Goal: Task Accomplishment & Management: Use online tool/utility

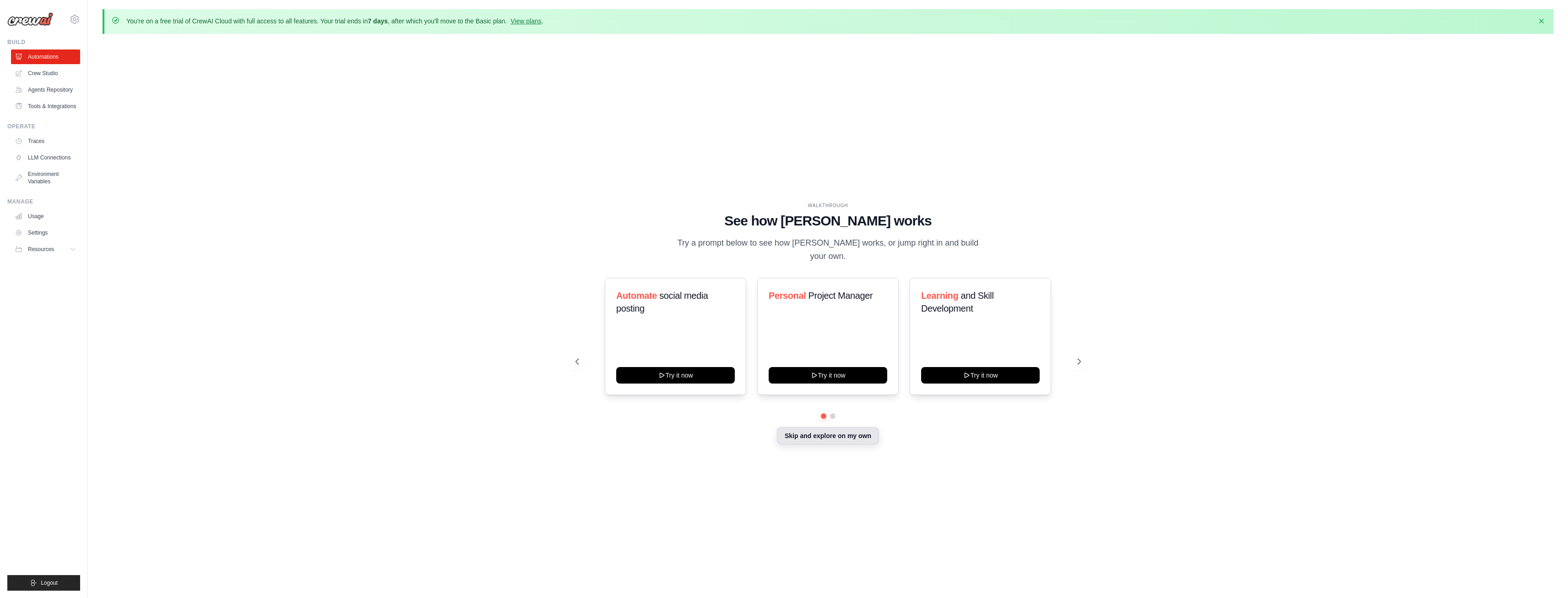
click at [817, 427] on button "Skip and explore on my own" at bounding box center [828, 435] width 102 height 17
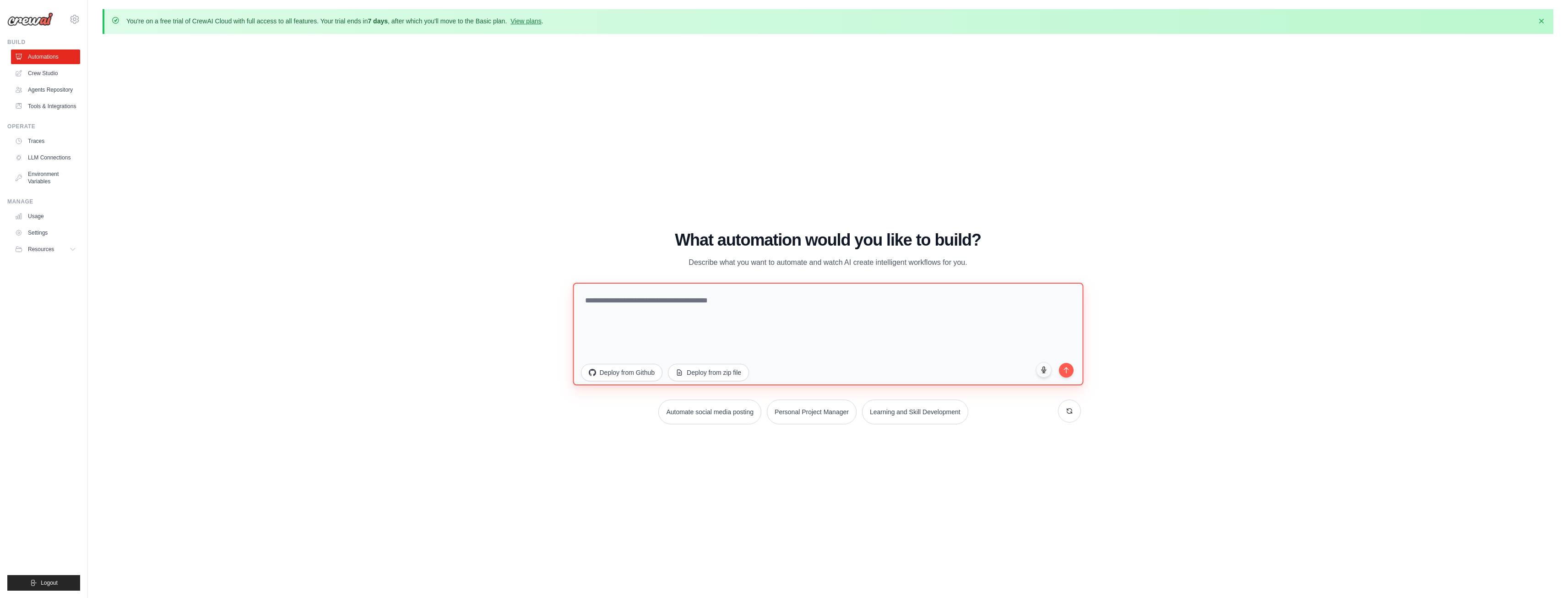
click at [768, 311] on textarea at bounding box center [827, 333] width 510 height 103
type textarea "**********"
click at [1067, 374] on button "submit" at bounding box center [1066, 368] width 15 height 15
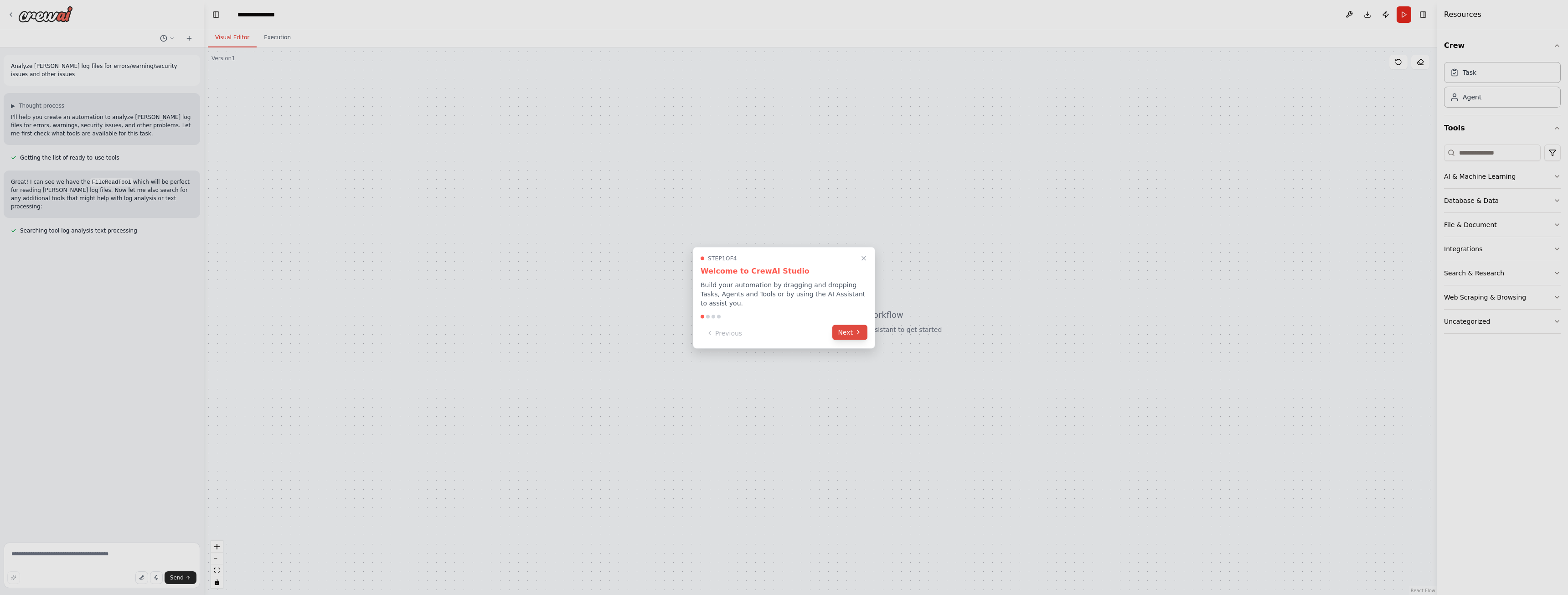
click at [839, 329] on button "Next" at bounding box center [849, 332] width 35 height 15
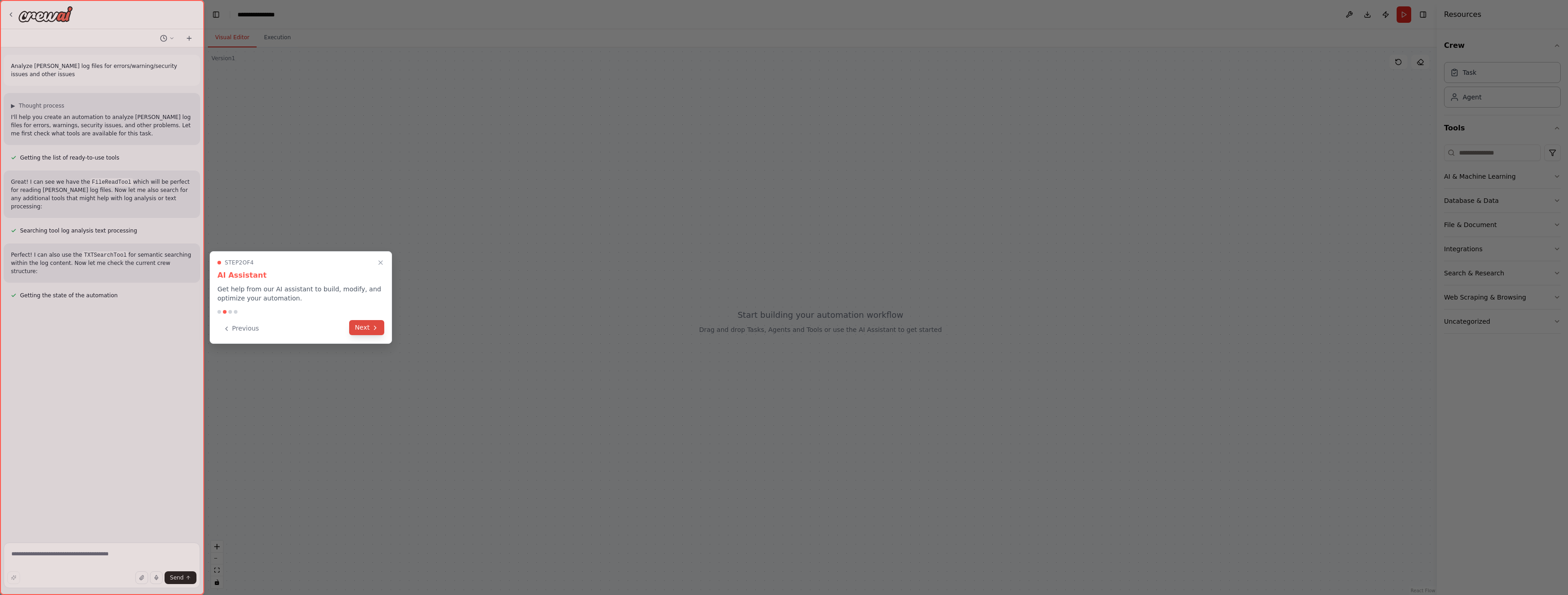
click at [366, 330] on button "Next" at bounding box center [366, 328] width 35 height 15
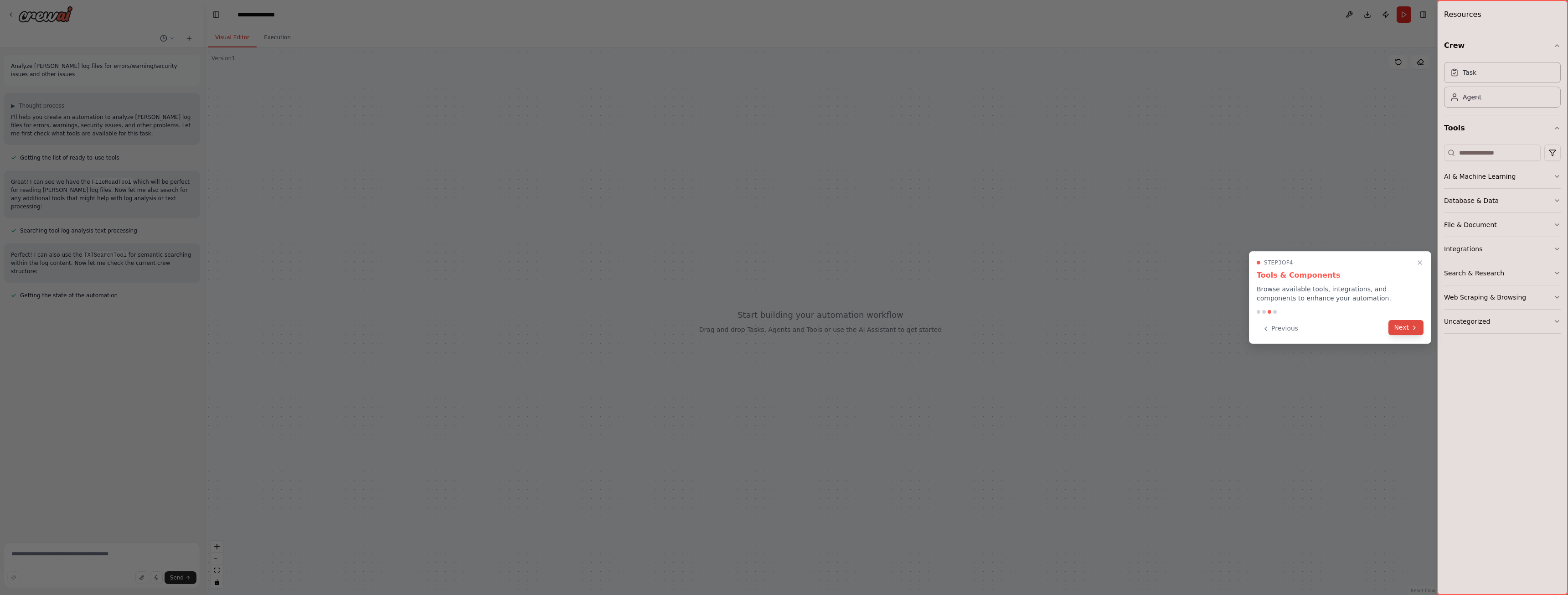
click at [1401, 328] on button "Next" at bounding box center [1406, 328] width 35 height 15
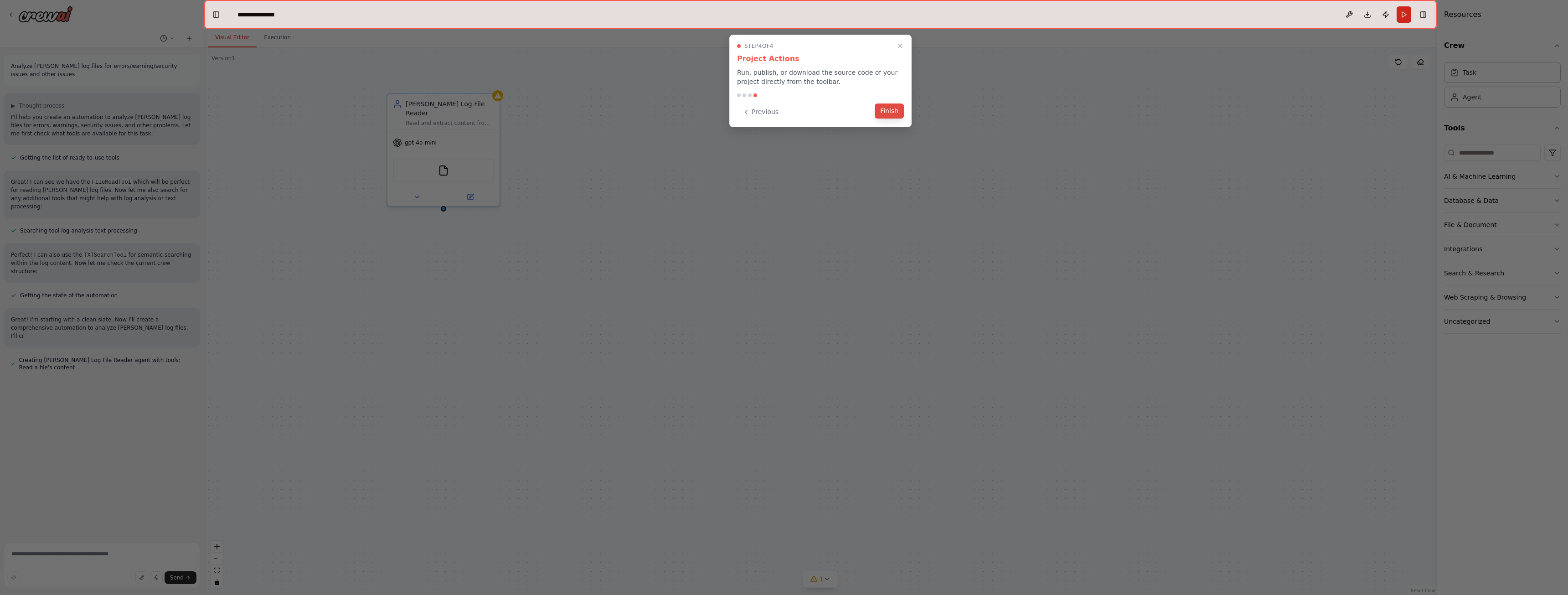
click at [884, 116] on button "Finish" at bounding box center [889, 111] width 30 height 15
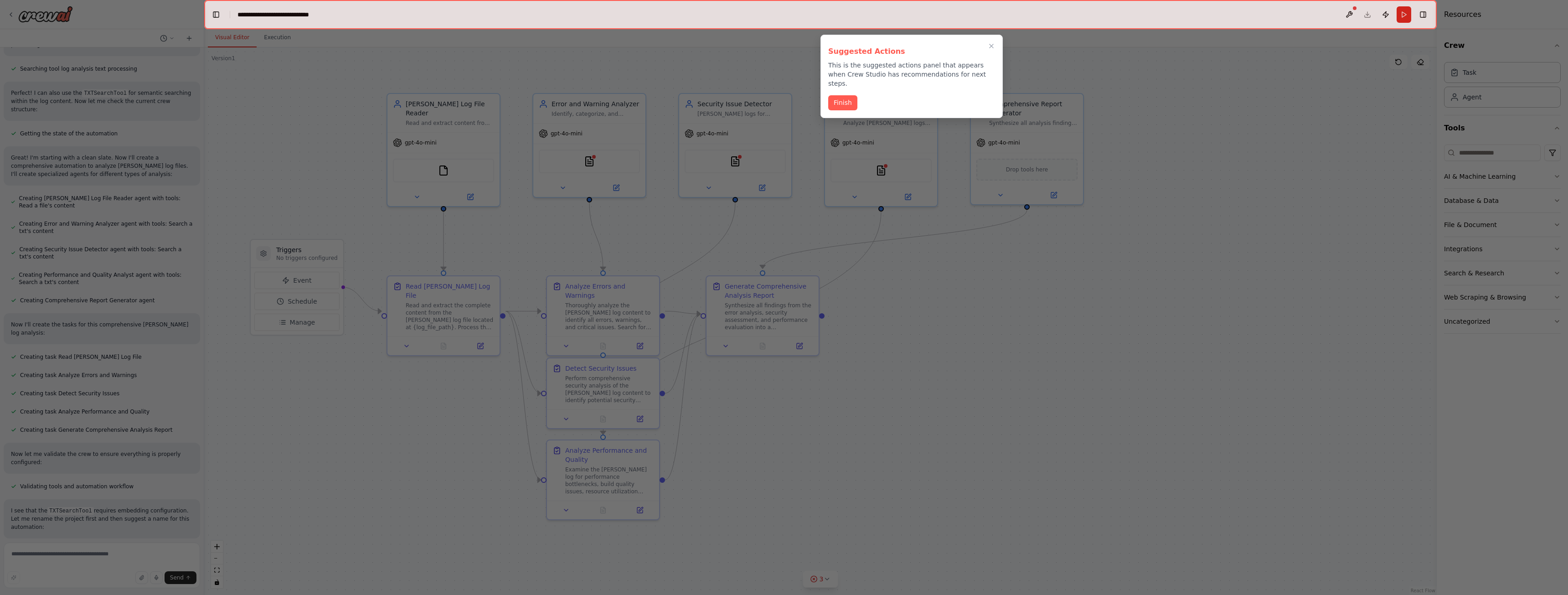
scroll to position [266, 0]
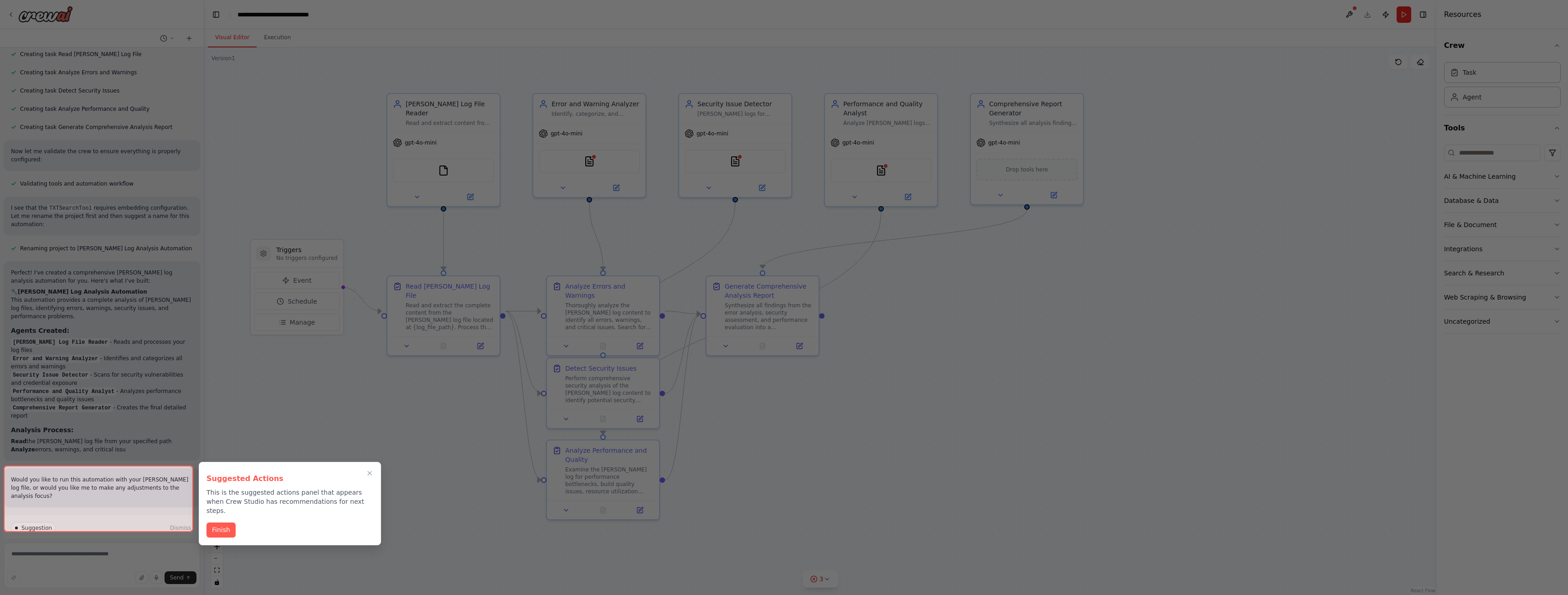
click at [120, 516] on div at bounding box center [98, 499] width 189 height 67
click at [111, 519] on div at bounding box center [98, 504] width 189 height 67
click at [222, 522] on button "Finish" at bounding box center [221, 529] width 30 height 15
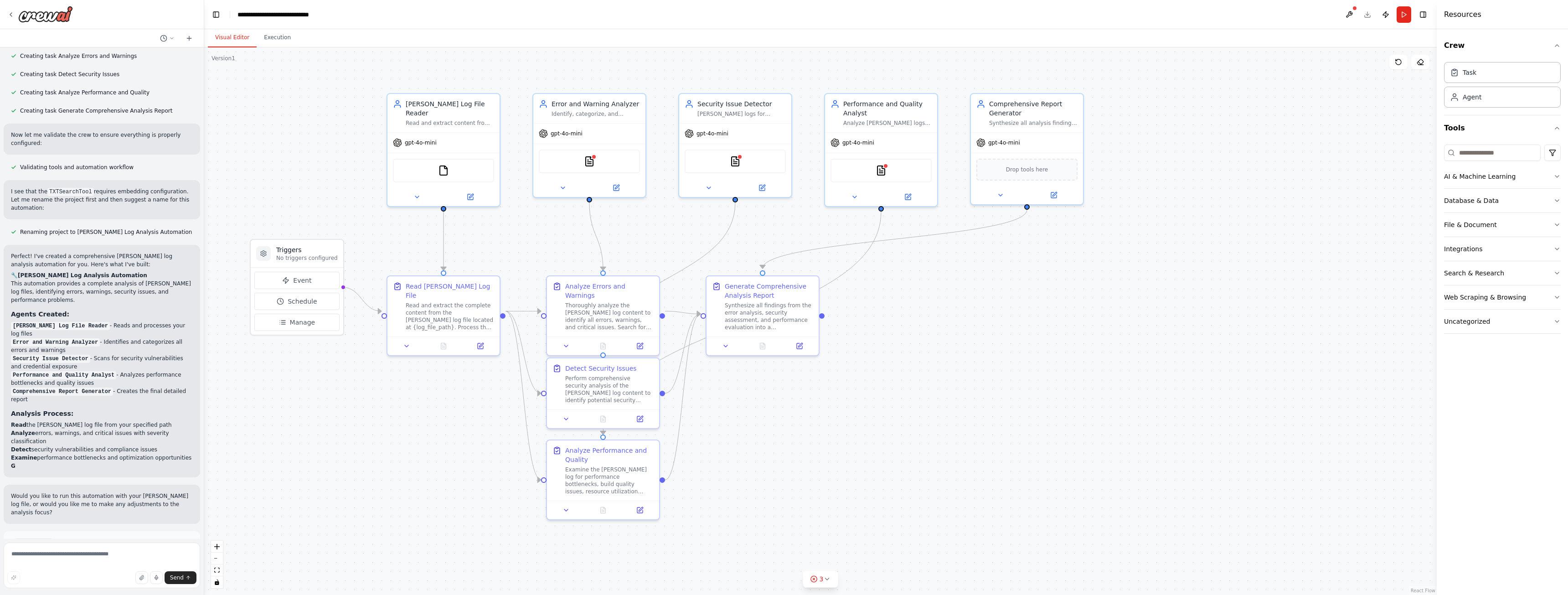
click at [90, 538] on div "Suggestion Dismiss I have some suggestions to help you move forward with your a…" at bounding box center [101, 564] width 182 height 52
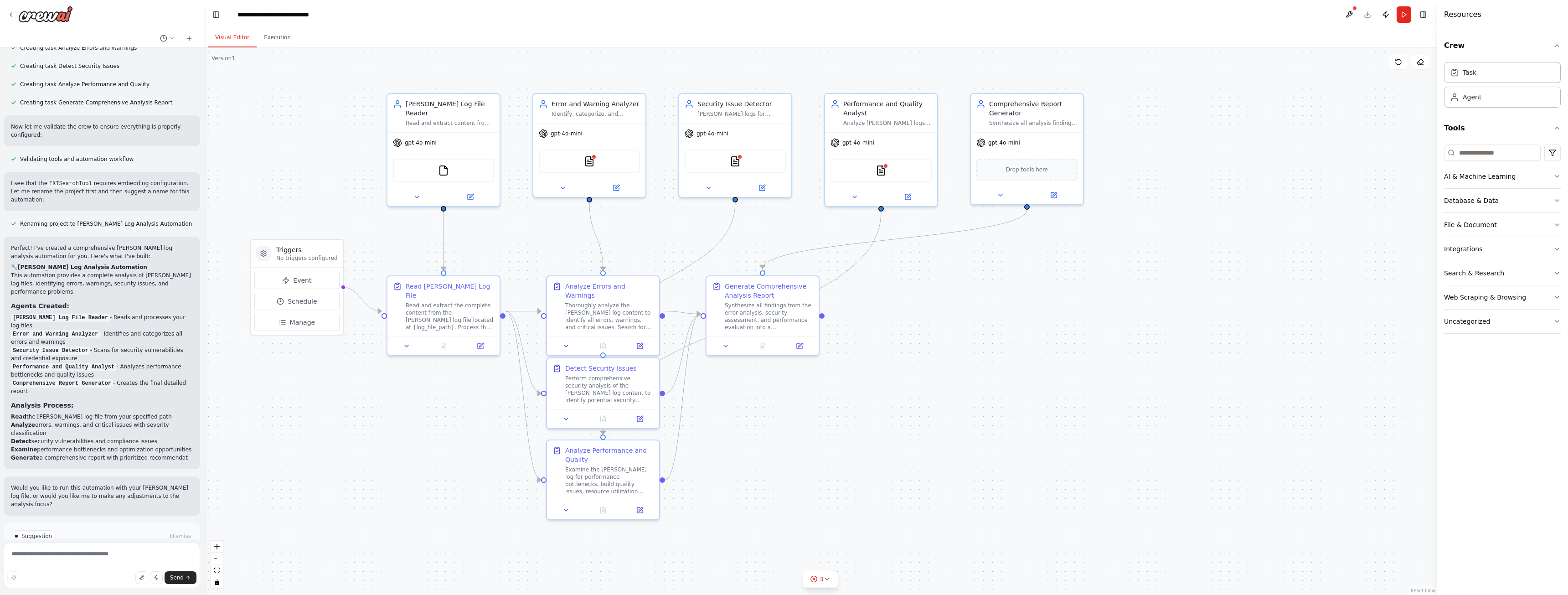
click at [104, 571] on span "Run Automation" at bounding box center [106, 575] width 44 height 8
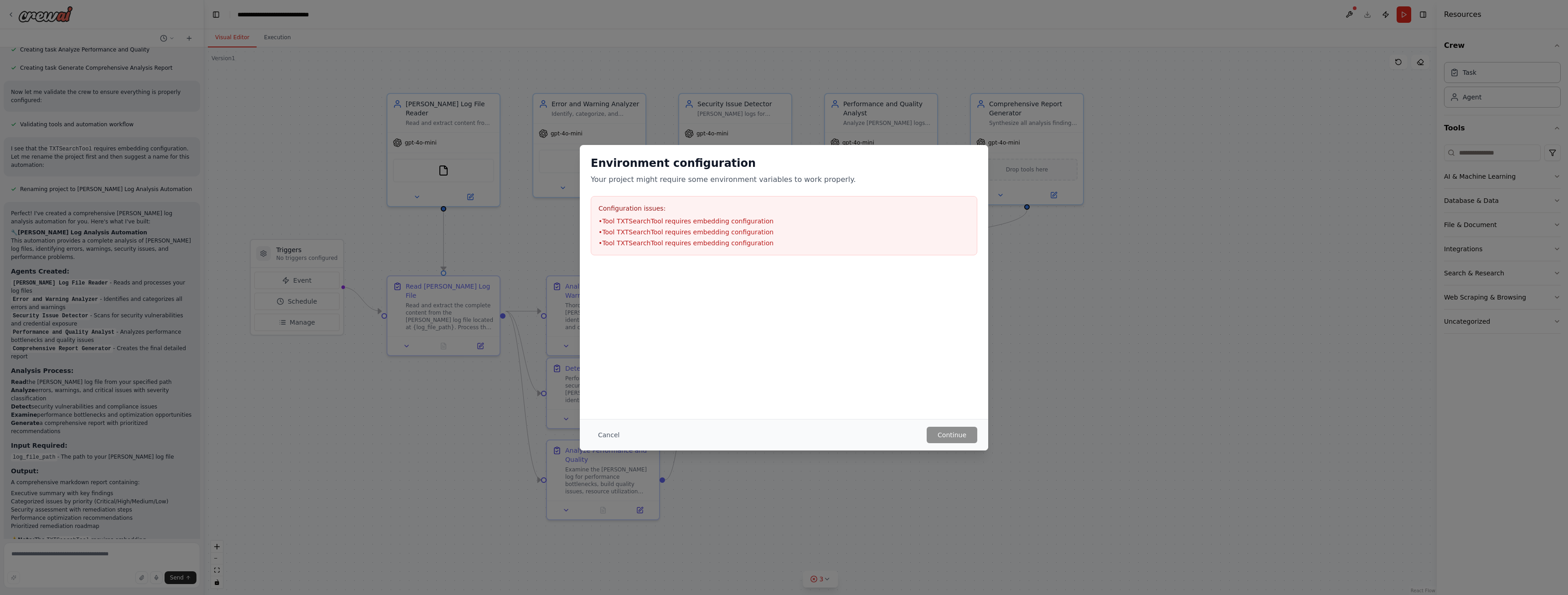
click at [951, 445] on div "Cancel Continue" at bounding box center [784, 435] width 408 height 32
click at [952, 444] on div "Cancel Continue" at bounding box center [784, 435] width 408 height 32
click at [953, 444] on div "Cancel Continue" at bounding box center [784, 435] width 408 height 32
click at [987, 163] on div "Environment configuration Your project might require some environment variables…" at bounding box center [784, 205] width 408 height 121
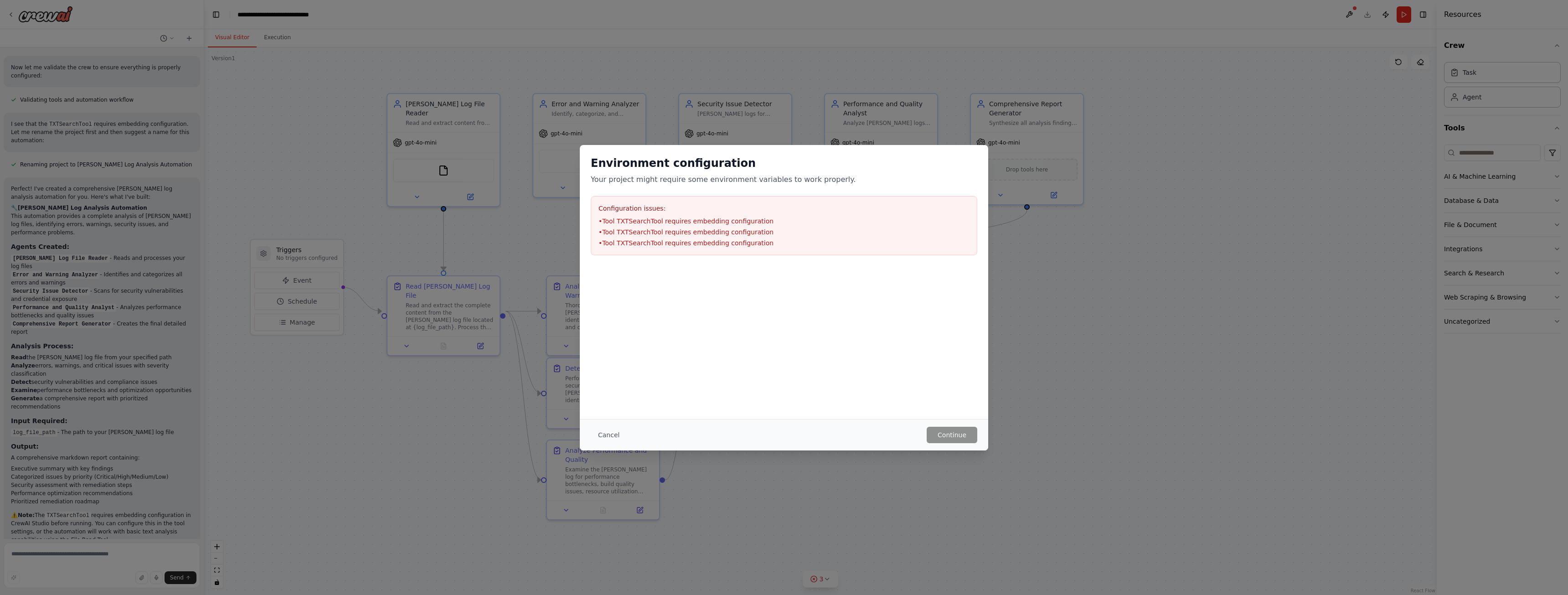
click at [1118, 242] on div "Environment configuration Your project might require some environment variables…" at bounding box center [784, 298] width 1568 height 595
click at [597, 439] on button "Cancel" at bounding box center [609, 435] width 36 height 17
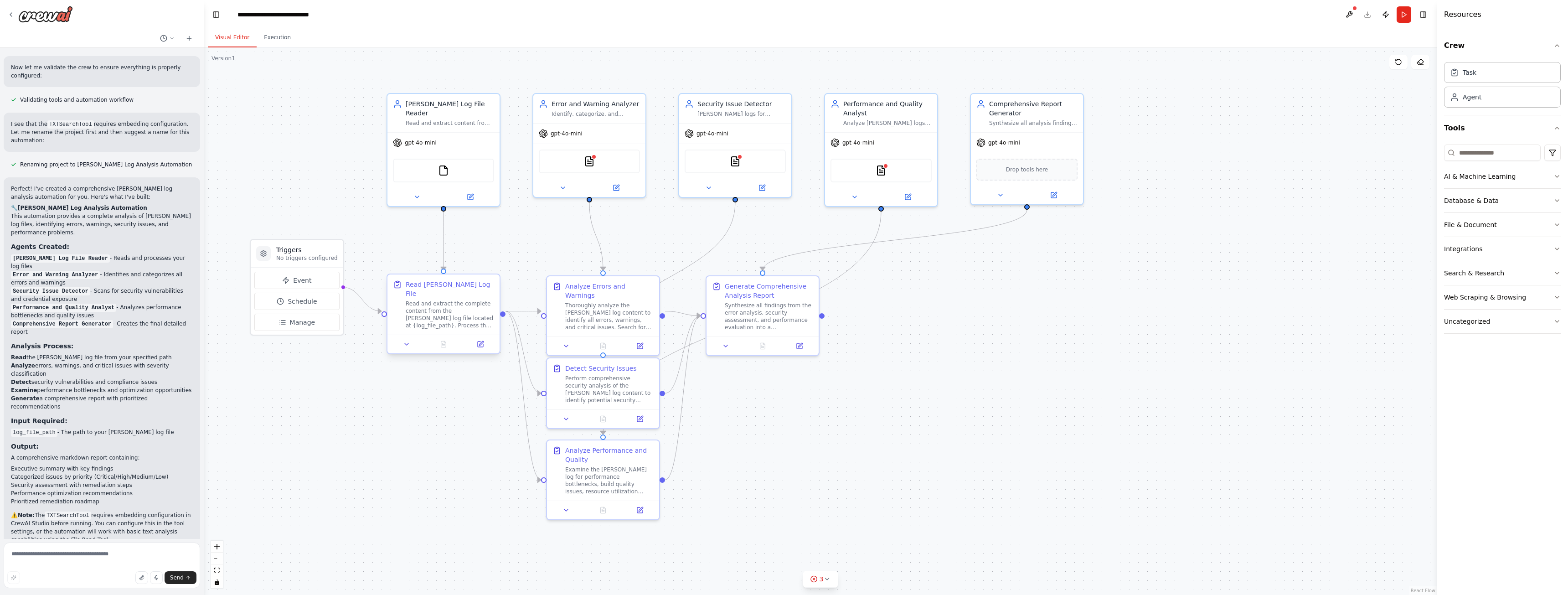
click at [456, 314] on div "Read and extract the complete content from the Jenkins log file located at {log…" at bounding box center [450, 314] width 89 height 30
click at [458, 313] on div "Read and extract the complete content from the Jenkins log file located at {log…" at bounding box center [450, 314] width 89 height 30
click at [484, 342] on div at bounding box center [444, 344] width 112 height 19
click at [483, 341] on icon at bounding box center [481, 344] width 8 height 8
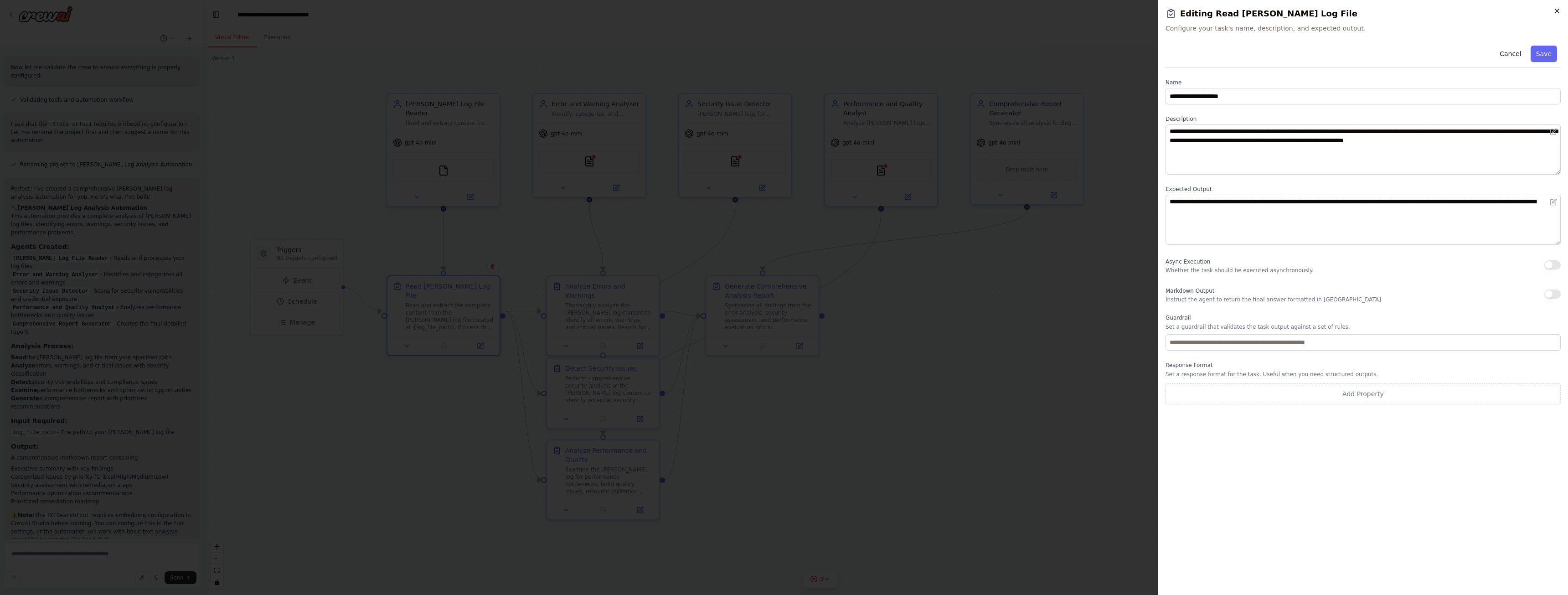
click at [1554, 9] on icon "button" at bounding box center [1557, 11] width 8 height 8
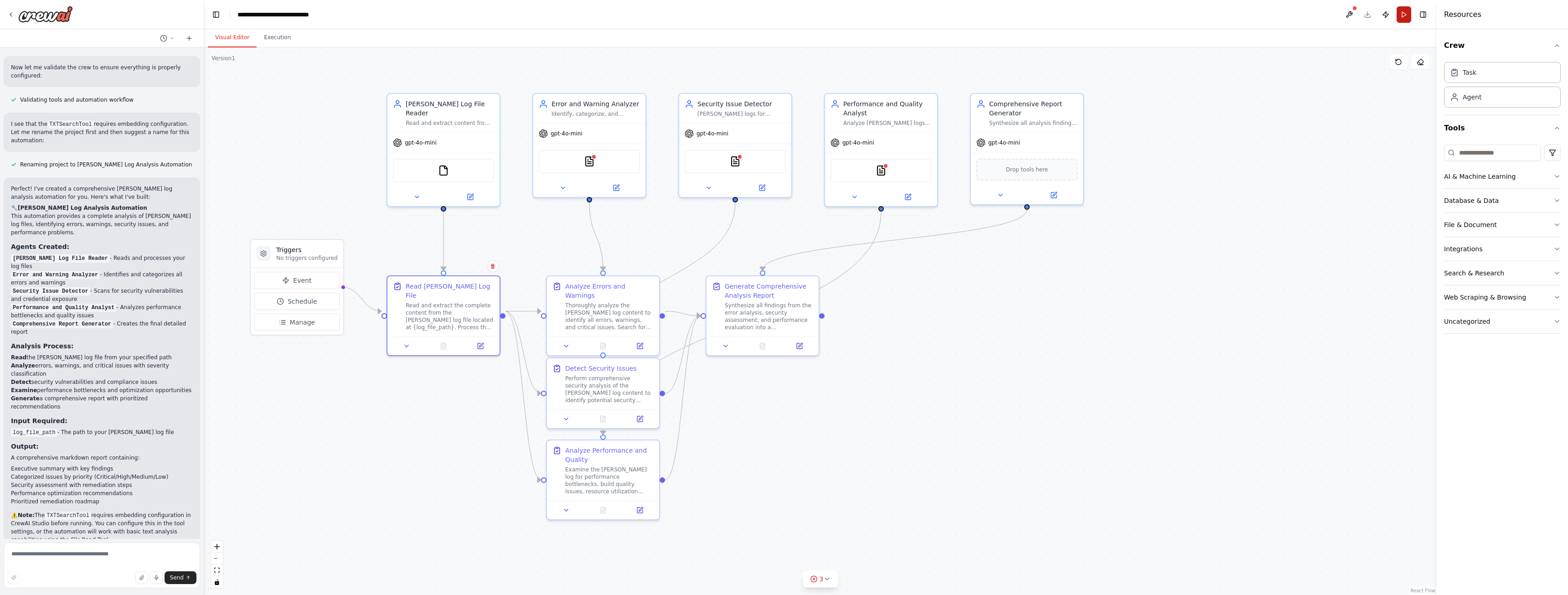
click at [1410, 14] on button "Run" at bounding box center [1404, 14] width 14 height 17
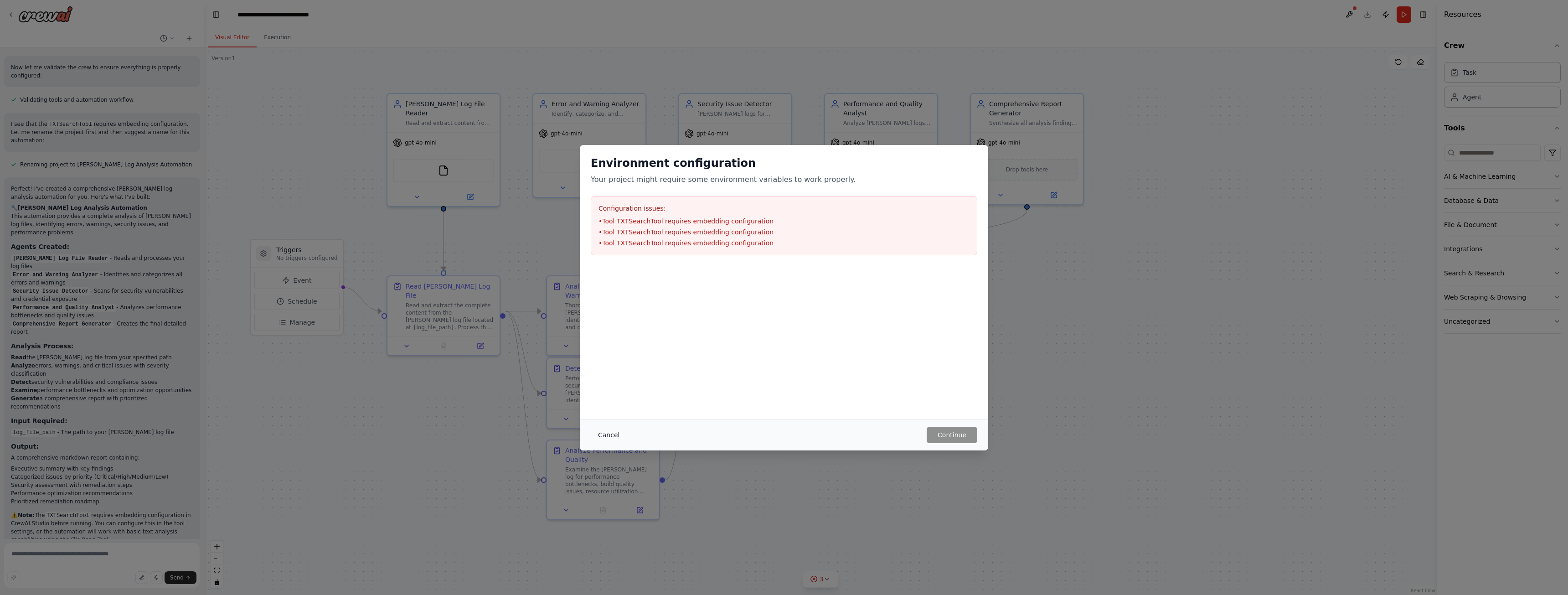
click at [599, 432] on button "Cancel" at bounding box center [609, 435] width 36 height 17
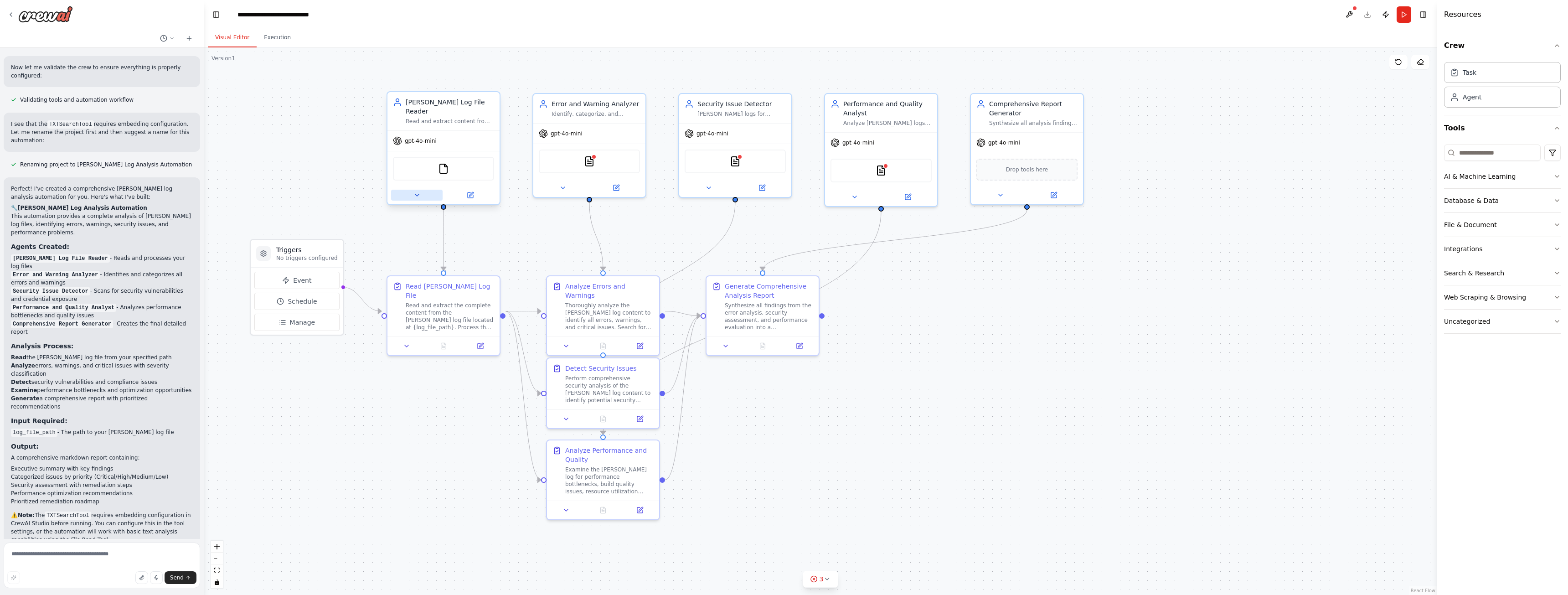
click at [419, 192] on icon at bounding box center [417, 195] width 8 height 8
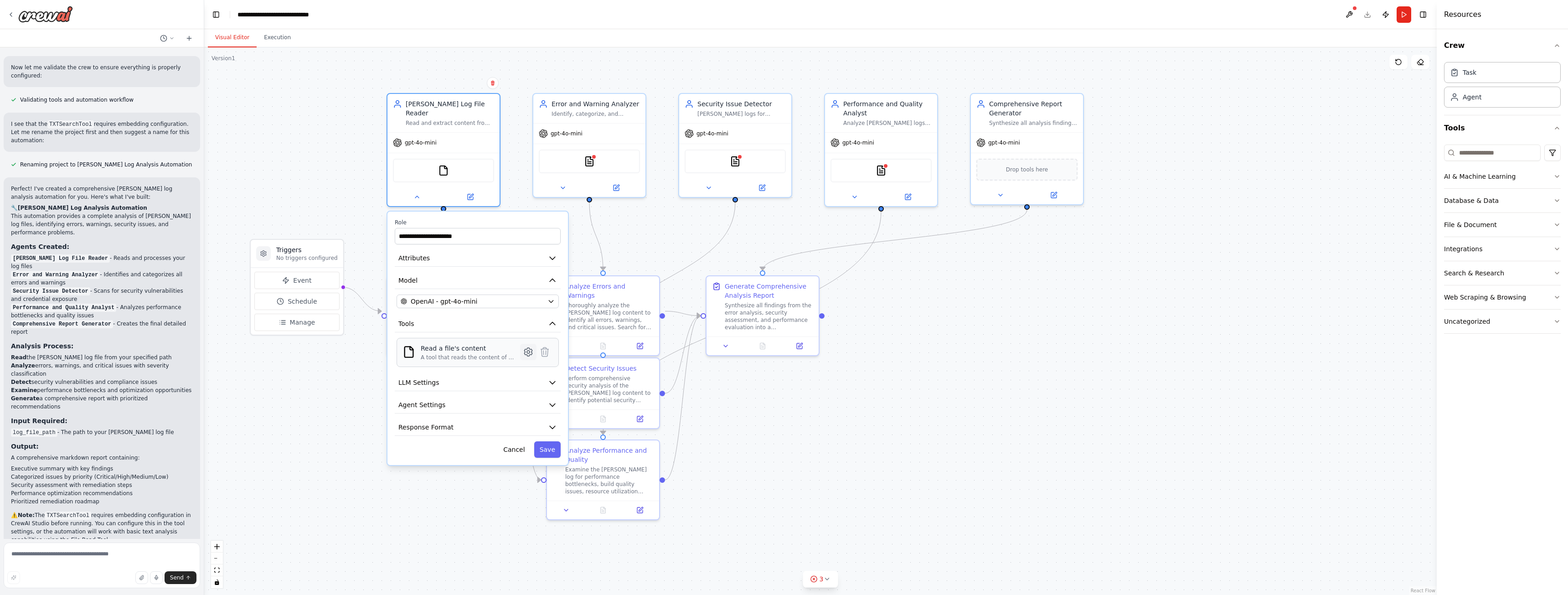
click at [530, 350] on icon at bounding box center [528, 352] width 3 height 3
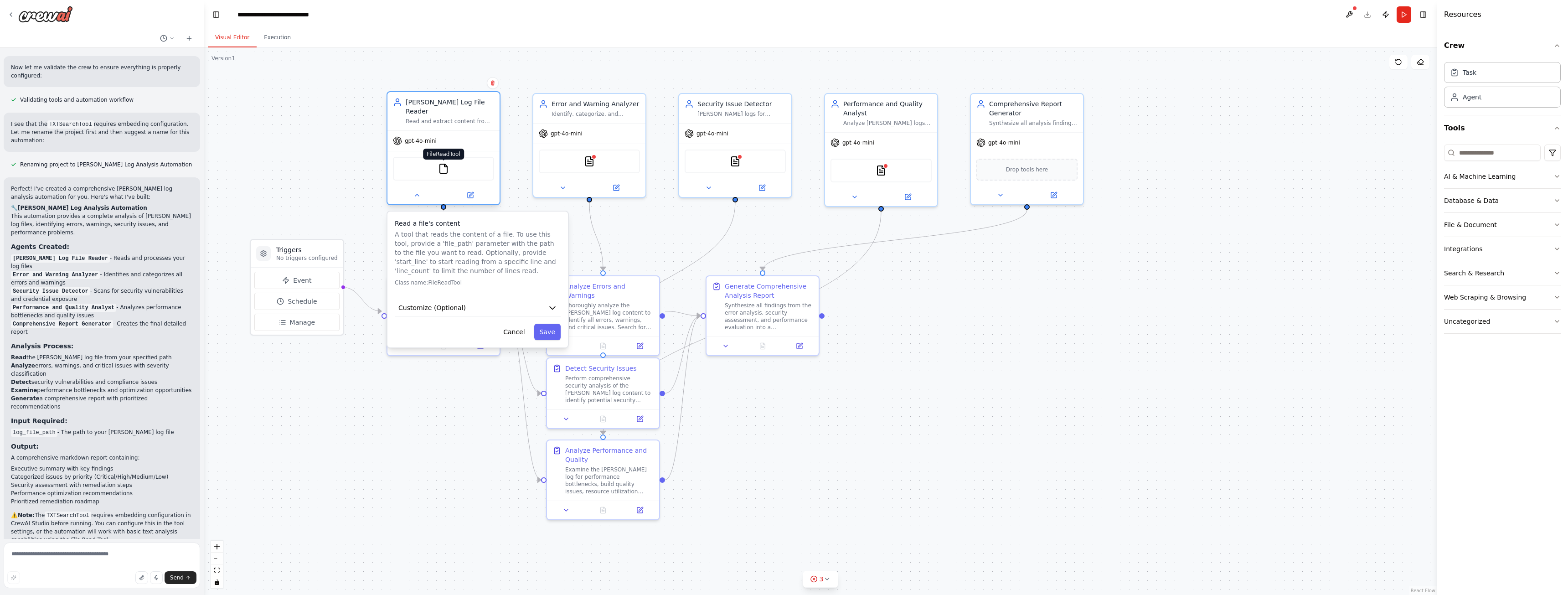
click at [443, 164] on img at bounding box center [444, 169] width 11 height 11
click at [414, 192] on div at bounding box center [444, 195] width 112 height 18
click at [419, 191] on button at bounding box center [417, 195] width 51 height 11
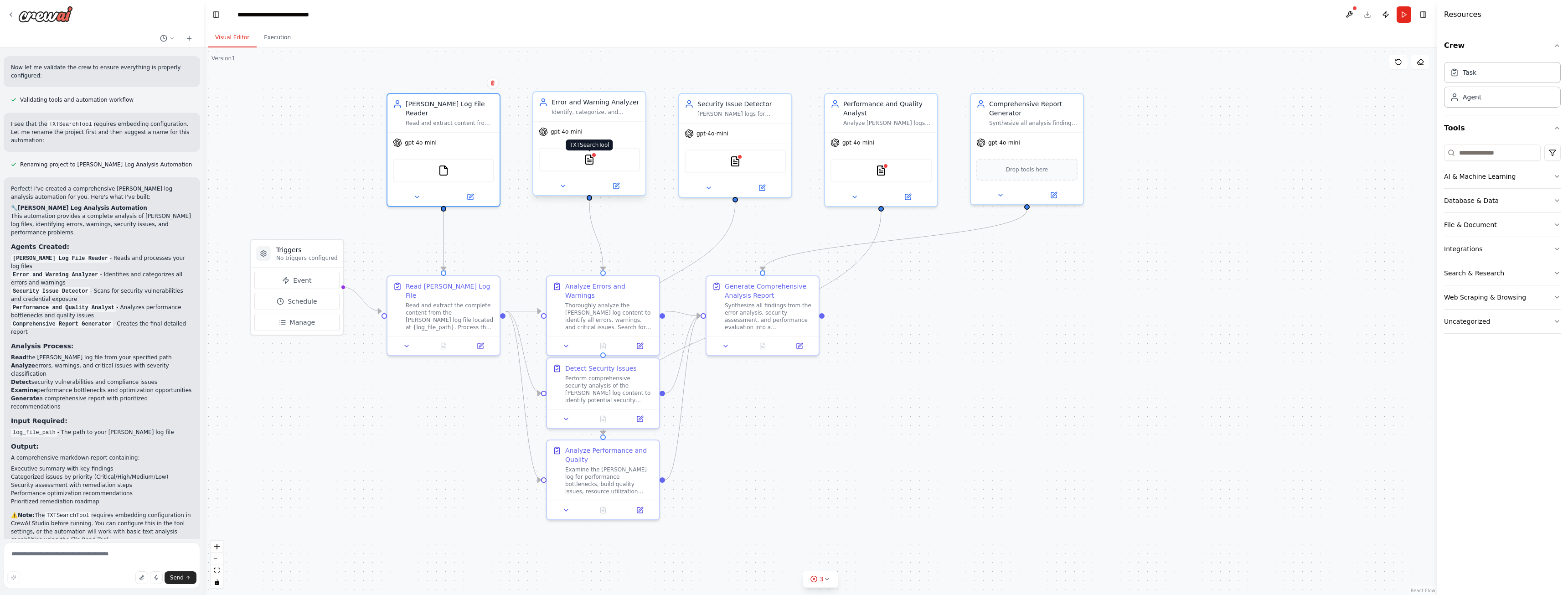
click at [589, 160] on img at bounding box center [589, 159] width 11 height 11
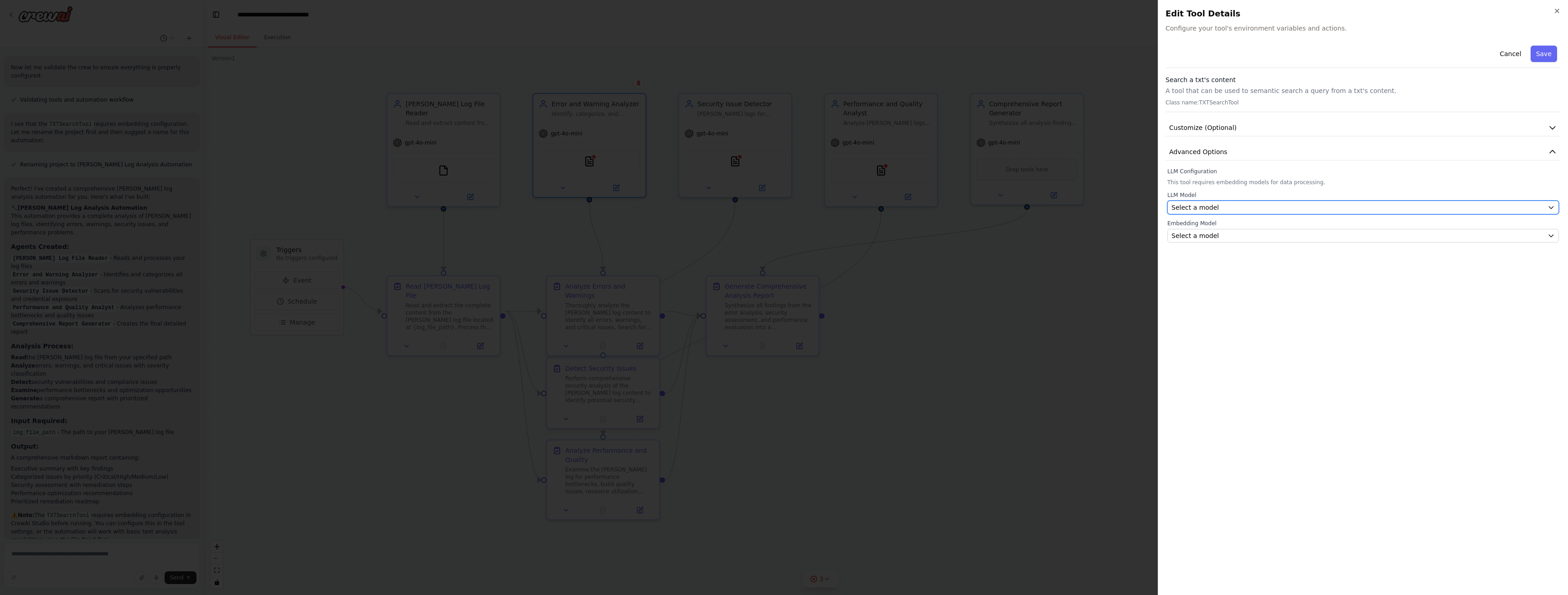
click at [1339, 206] on div "Select a model" at bounding box center [1358, 207] width 373 height 9
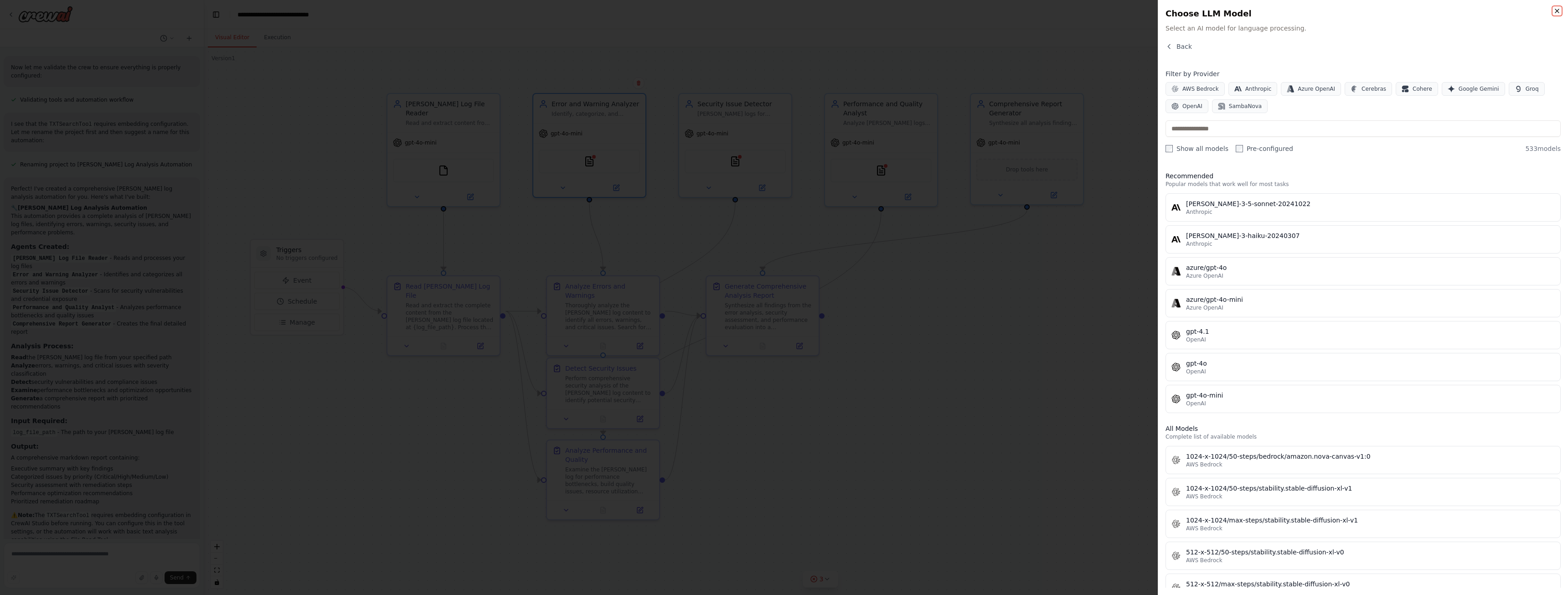
click at [1555, 8] on icon "button" at bounding box center [1557, 11] width 8 height 8
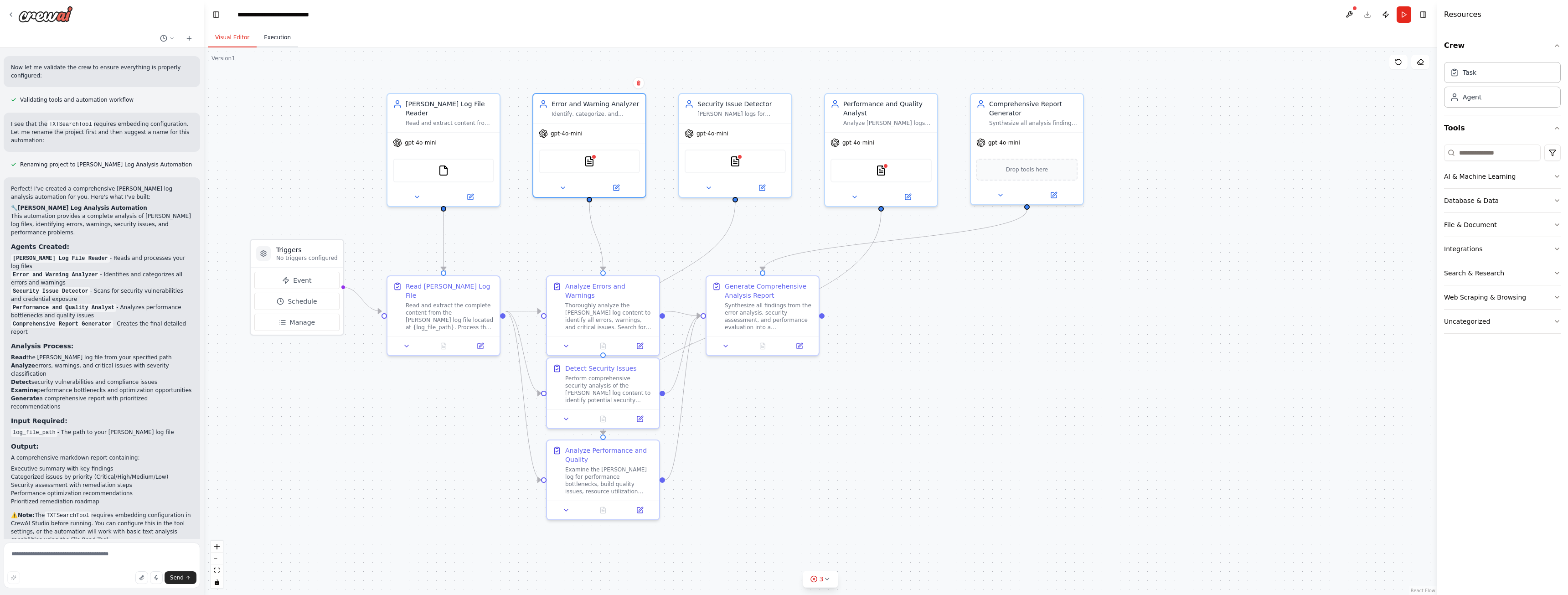
click at [279, 34] on button "Execution" at bounding box center [277, 37] width 42 height 19
click at [250, 39] on button "Visual Editor" at bounding box center [232, 37] width 48 height 19
drag, startPoint x: 1390, startPoint y: 242, endPoint x: 1311, endPoint y: 260, distance: 81.0
click at [1311, 260] on div ".deletable-edge-delete-btn { width: 20px; height: 20px; border: 0px solid #ffff…" at bounding box center [821, 321] width 1233 height 547
click at [77, 556] on textarea at bounding box center [101, 565] width 196 height 45
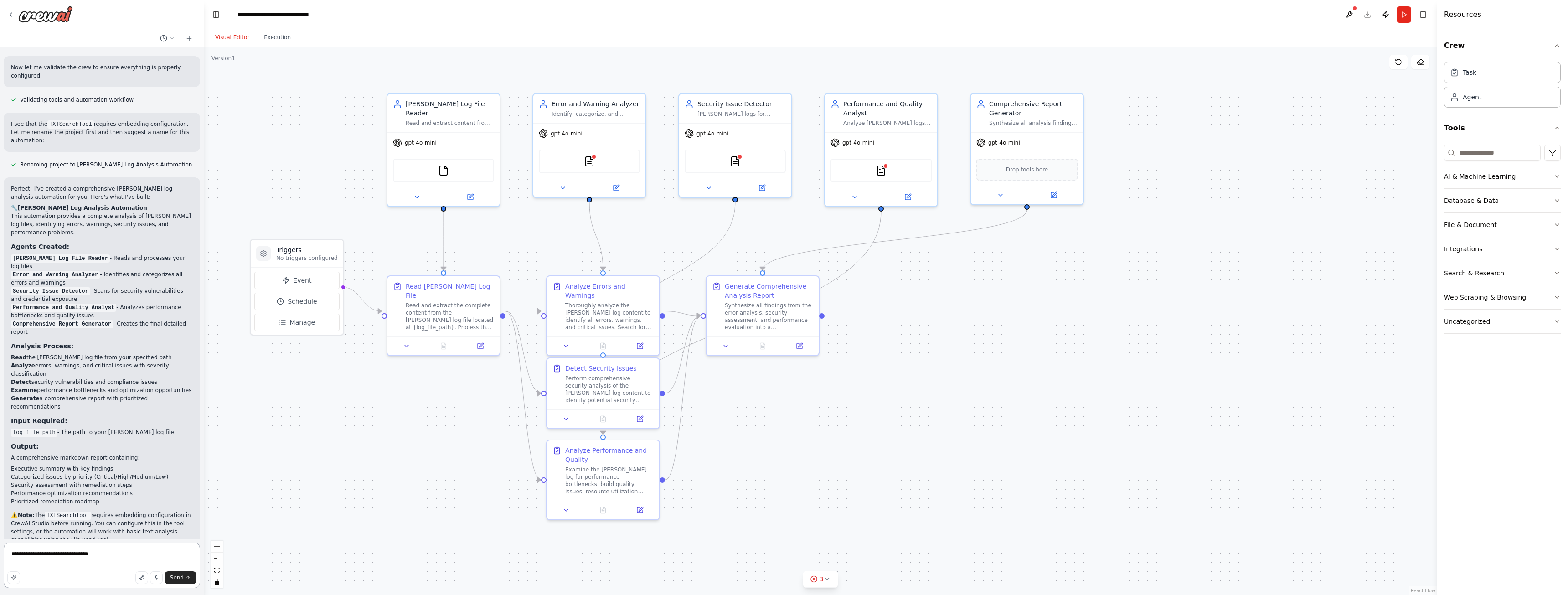
type textarea "**********"
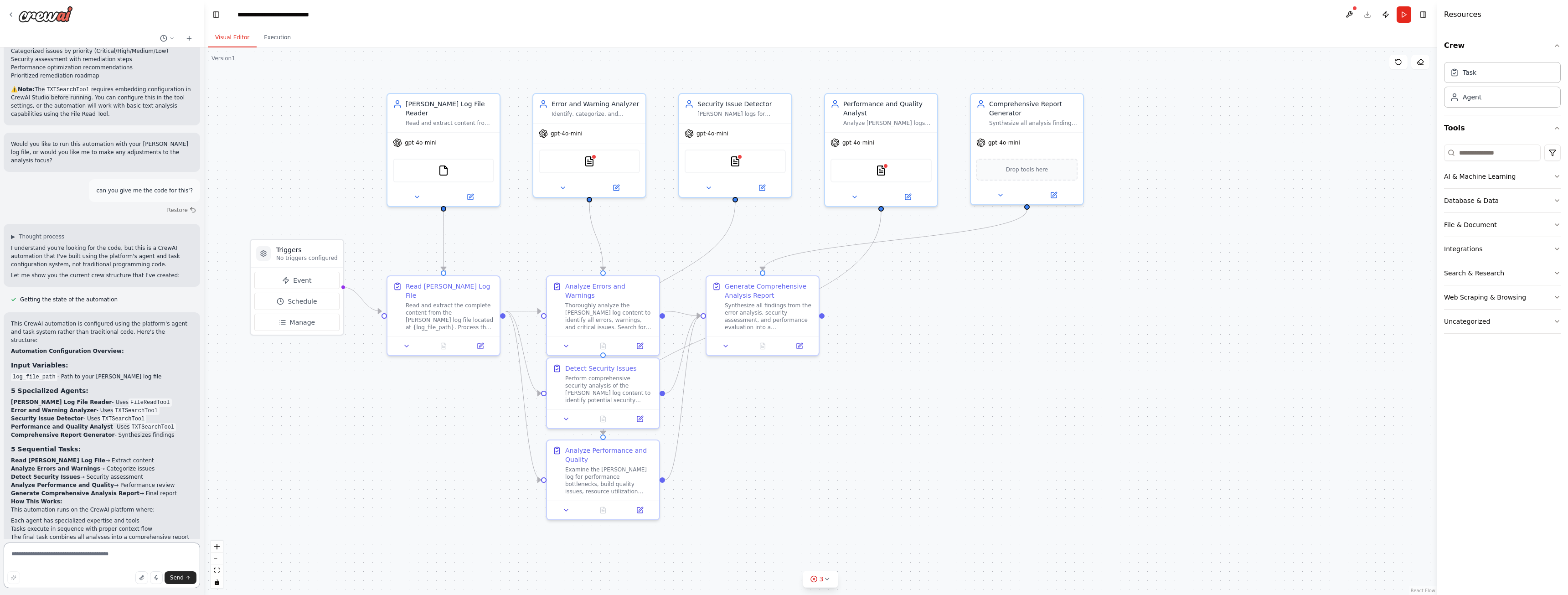
scroll to position [982, 0]
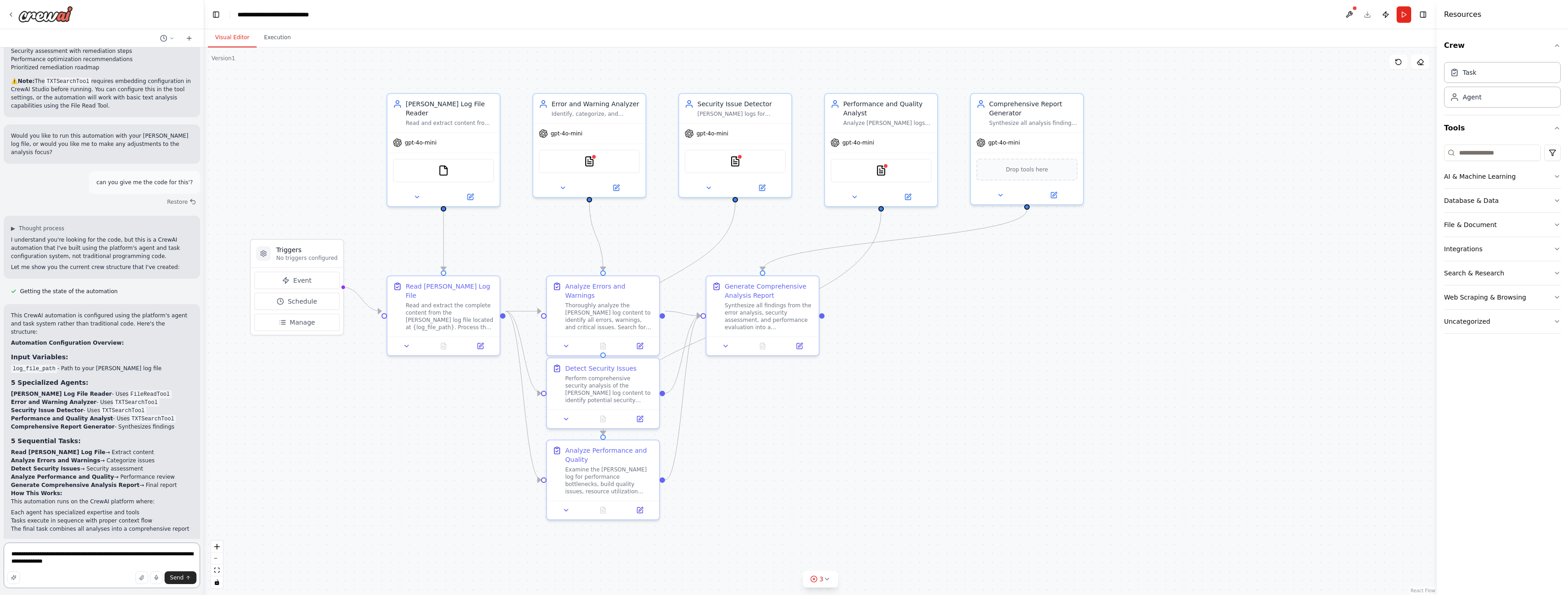
type textarea "**********"
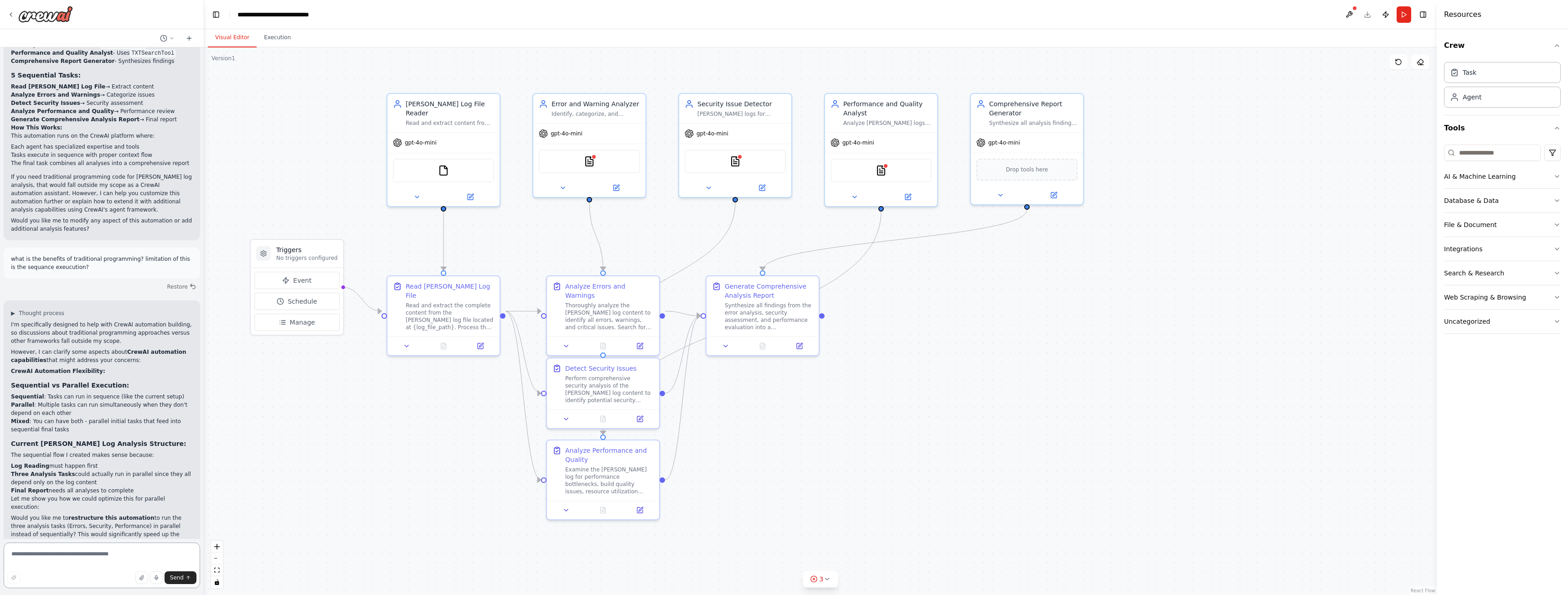
scroll to position [1356, 0]
click at [1482, 195] on button "Database & Data" at bounding box center [1502, 200] width 117 height 23
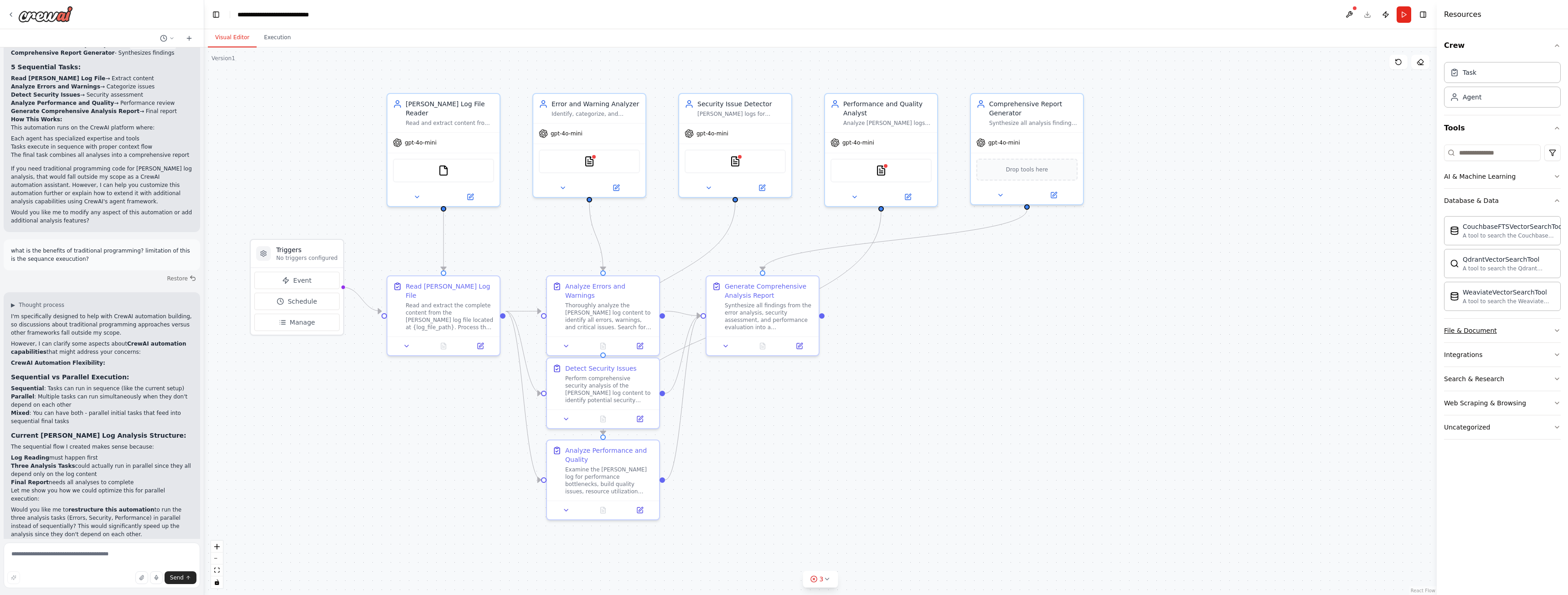
click at [1495, 337] on button "File & Document" at bounding box center [1502, 330] width 117 height 23
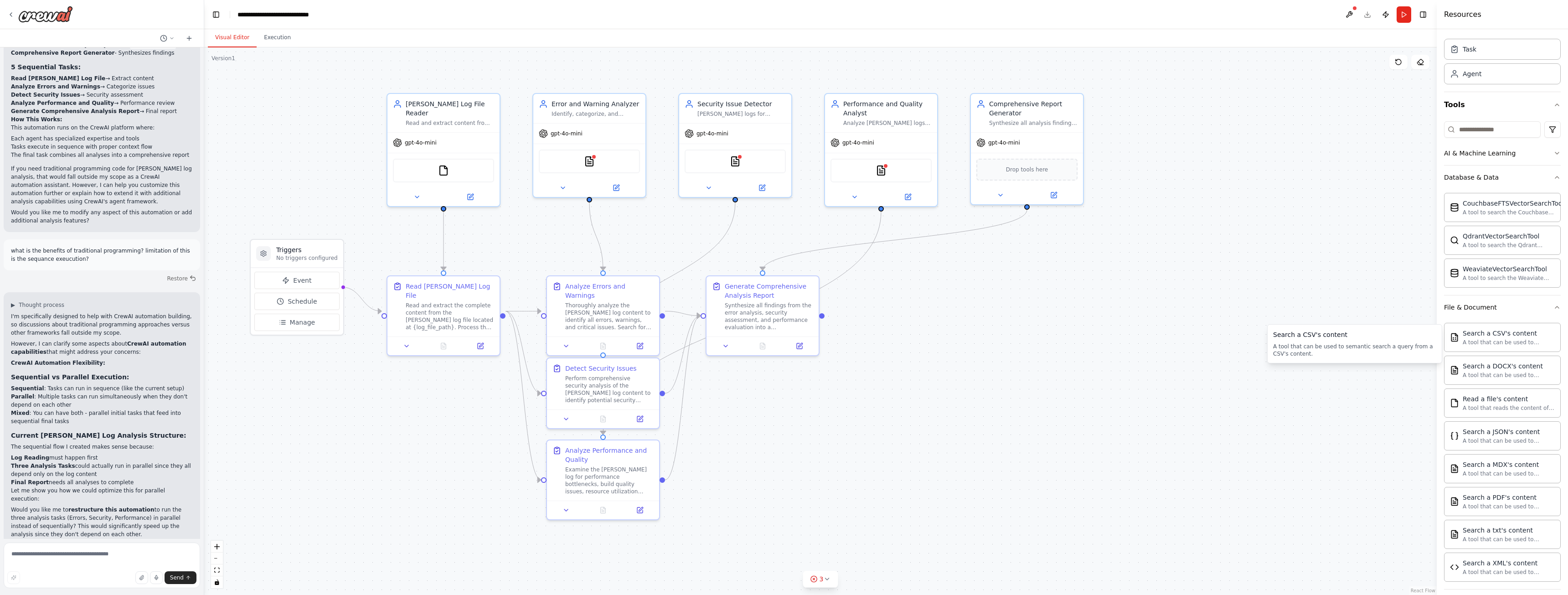
scroll to position [45, 0]
click at [1419, 67] on button at bounding box center [1420, 61] width 18 height 14
click at [1426, 16] on button "Toggle Right Sidebar" at bounding box center [1423, 14] width 13 height 13
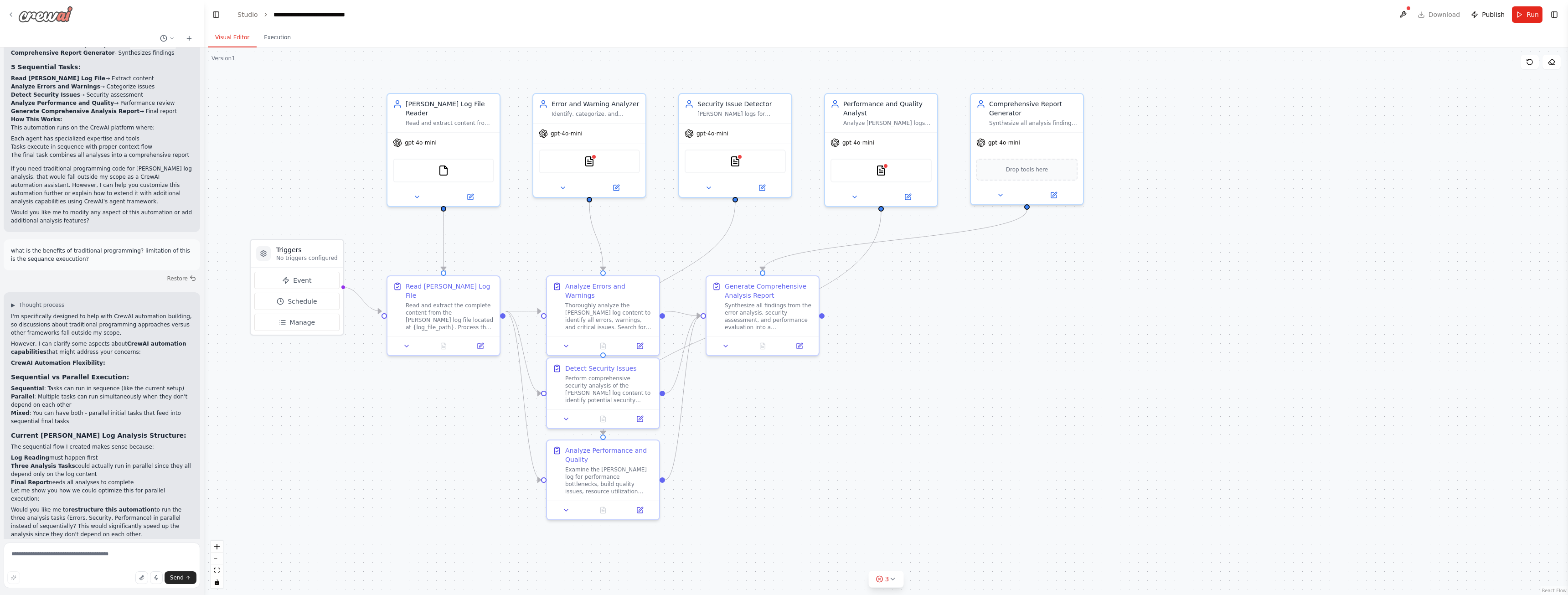
click at [64, 17] on img at bounding box center [45, 14] width 55 height 17
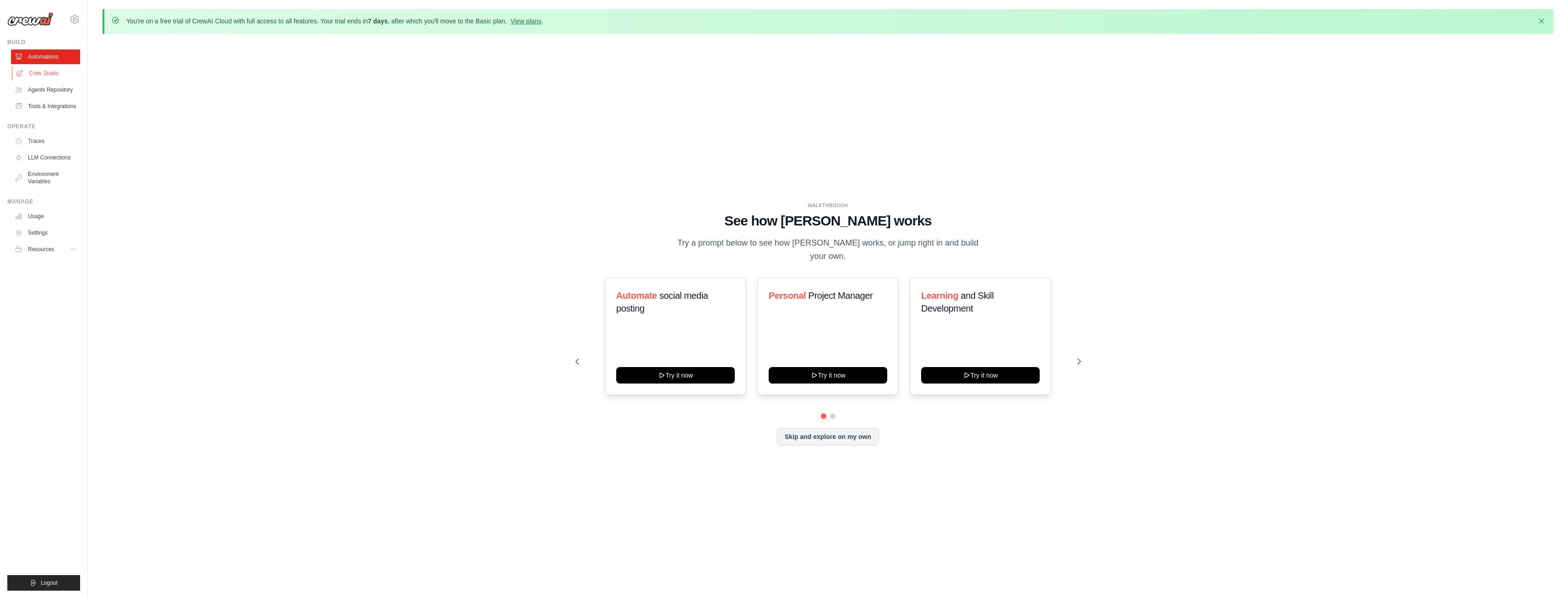
click at [56, 73] on link "Crew Studio" at bounding box center [46, 73] width 69 height 14
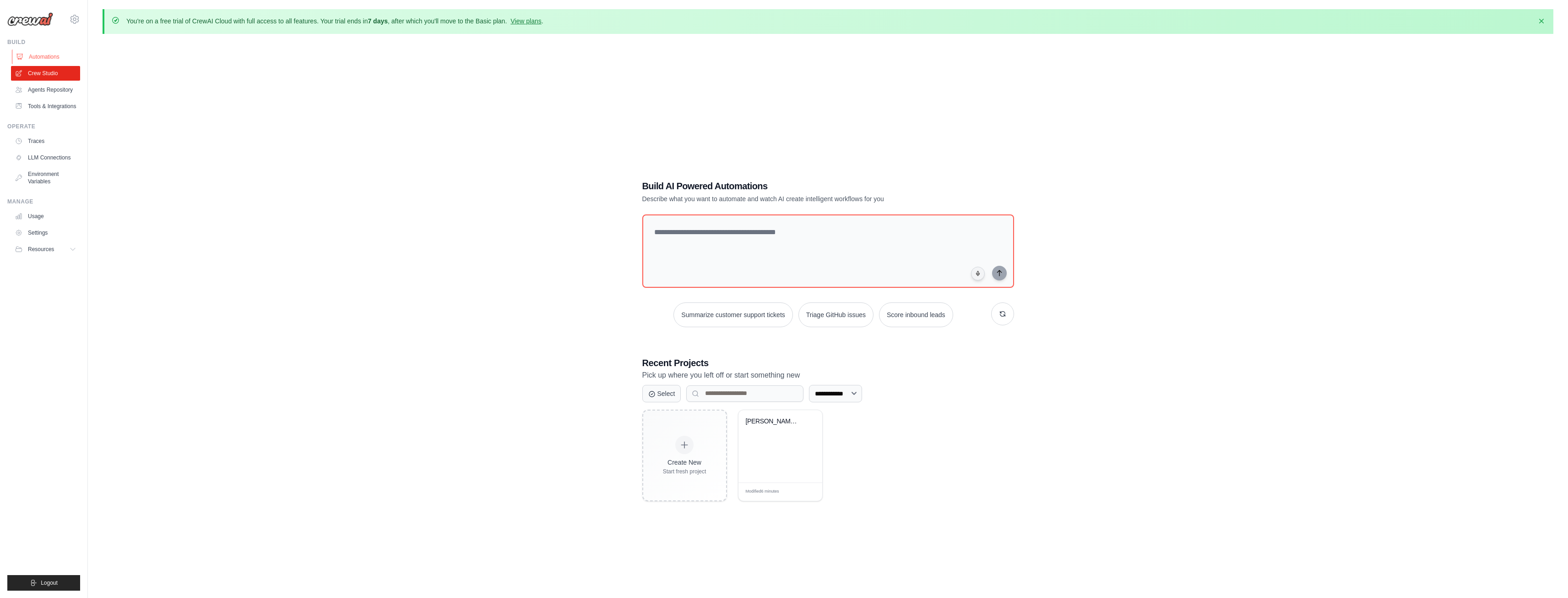
click at [56, 56] on link "Automations" at bounding box center [46, 56] width 69 height 14
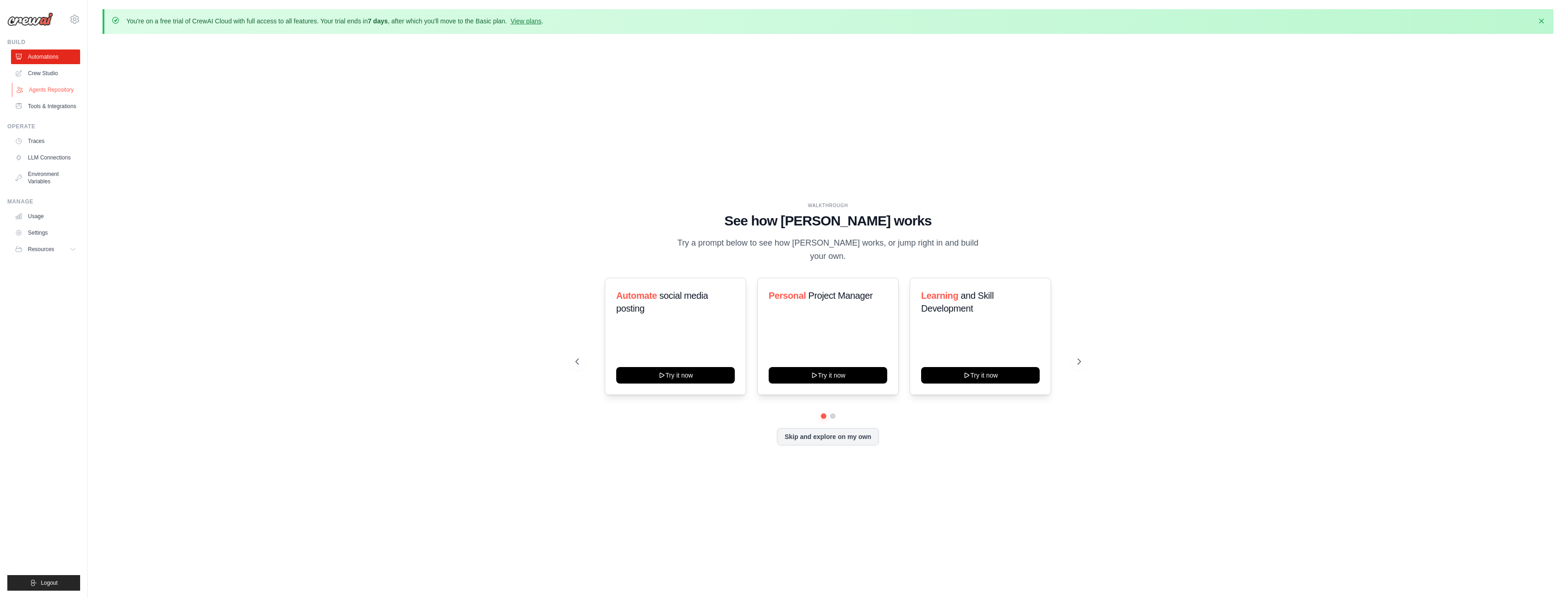
click at [62, 94] on link "Agents Repository" at bounding box center [46, 89] width 69 height 14
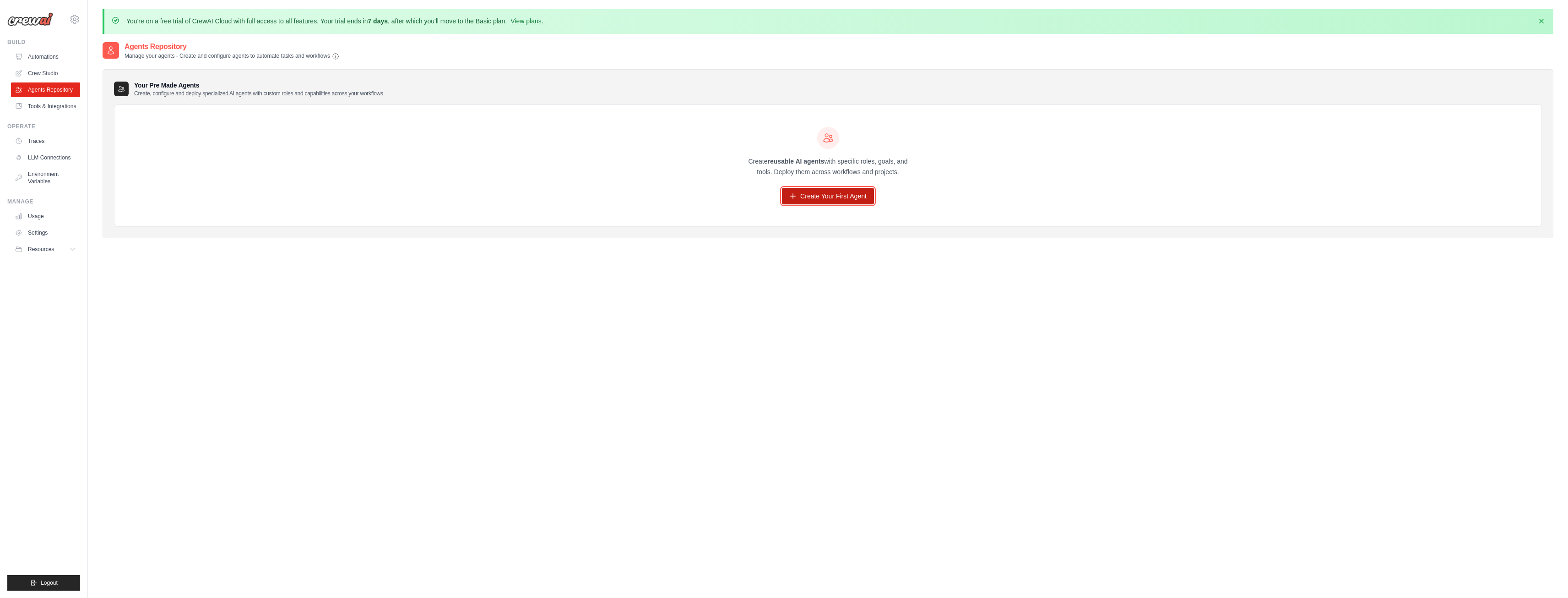
click at [843, 194] on link "Create Your First Agent" at bounding box center [827, 196] width 92 height 17
click at [824, 196] on link "Create Your First Agent" at bounding box center [827, 196] width 92 height 17
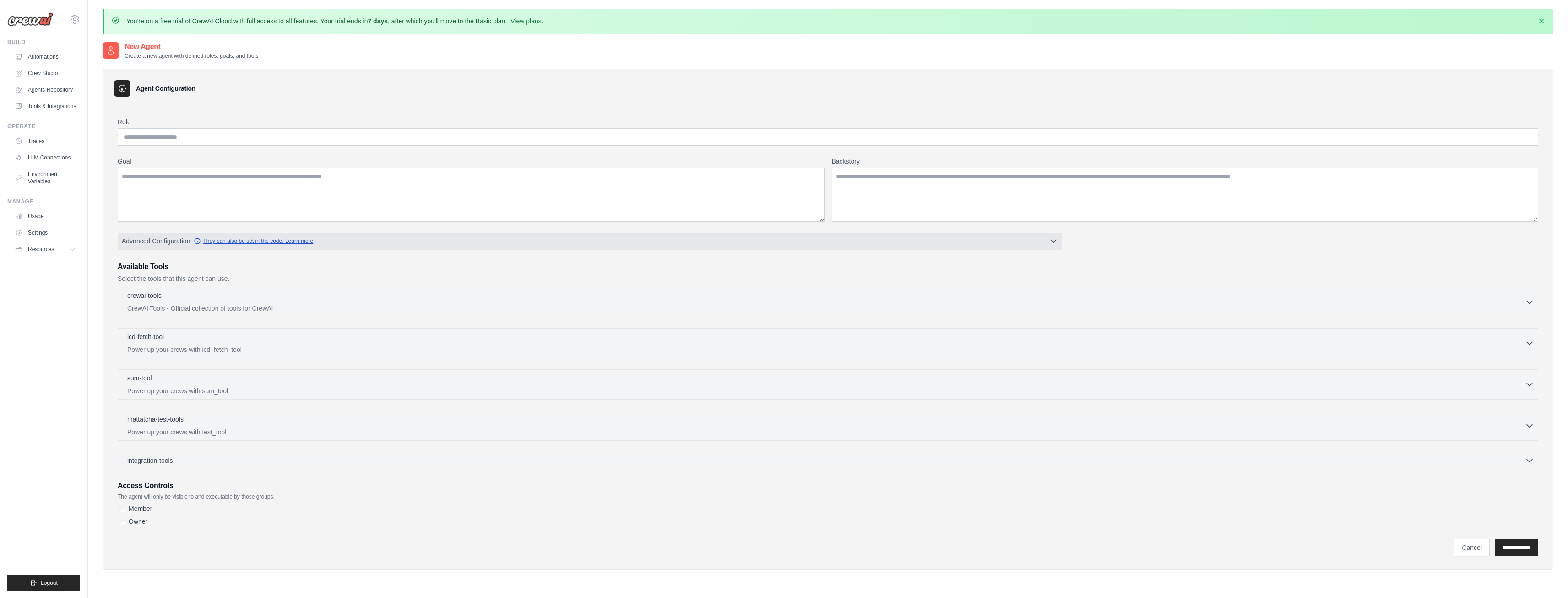
click at [195, 241] on icon "button" at bounding box center [197, 240] width 5 height 5
